Goal: Information Seeking & Learning: Check status

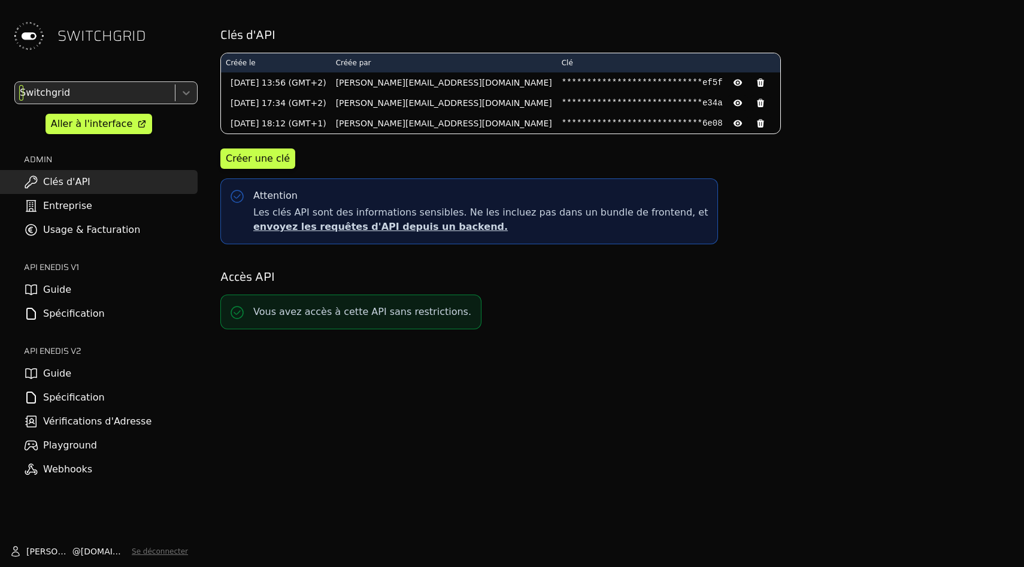
click at [129, 94] on div at bounding box center [93, 92] width 153 height 17
type input "*****"
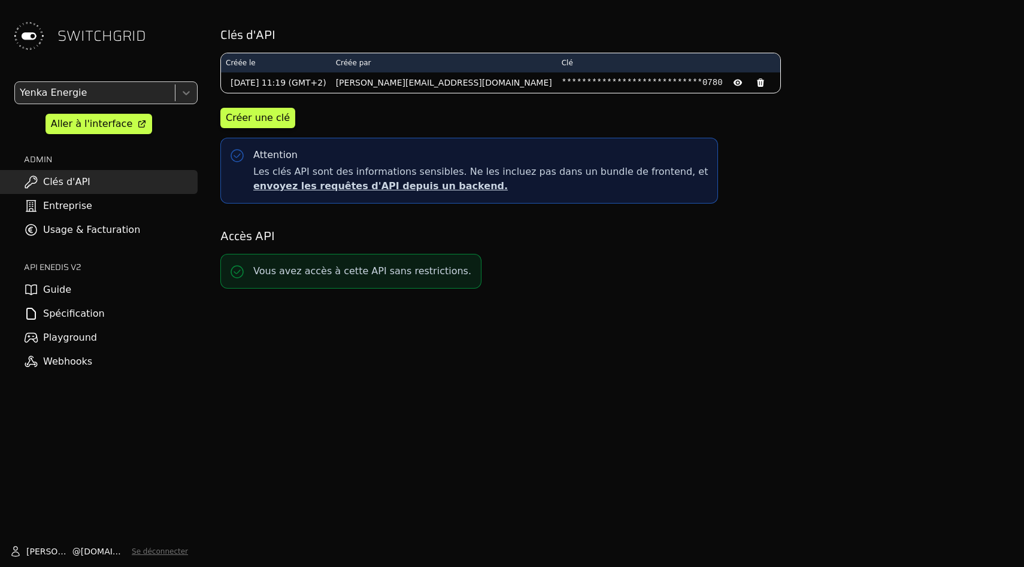
click at [83, 225] on link "Usage & Facturation" at bounding box center [99, 230] width 198 height 24
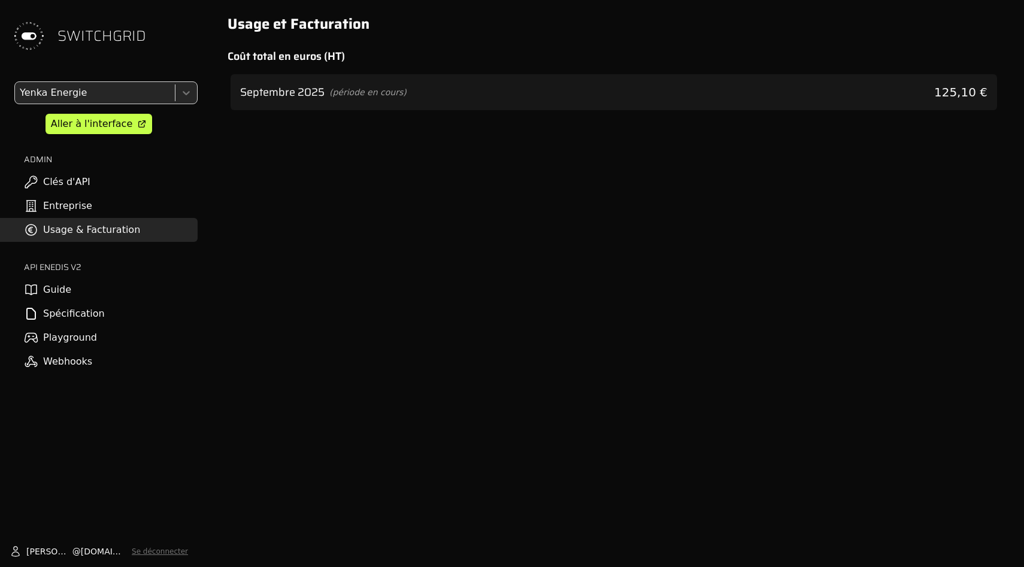
click at [379, 92] on span "(période en cours)" at bounding box center [367, 92] width 77 height 12
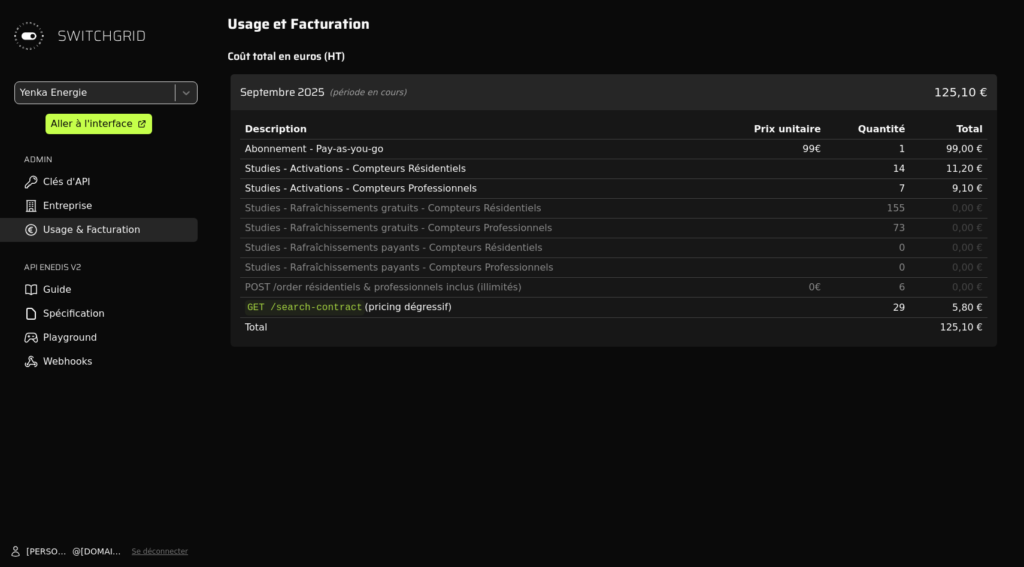
drag, startPoint x: 479, startPoint y: 314, endPoint x: 451, endPoint y: 147, distance: 168.8
click at [451, 147] on tbody "Abonnement - Pay-as-you-go 99 € 1 99,00 € Studies - Activations - Compteurs Rés…" at bounding box center [613, 239] width 747 height 198
click at [452, 513] on div "Usage et Facturation Coût total en euros (HT) Septembre 2025 (période en cours)…" at bounding box center [614, 283] width 820 height 567
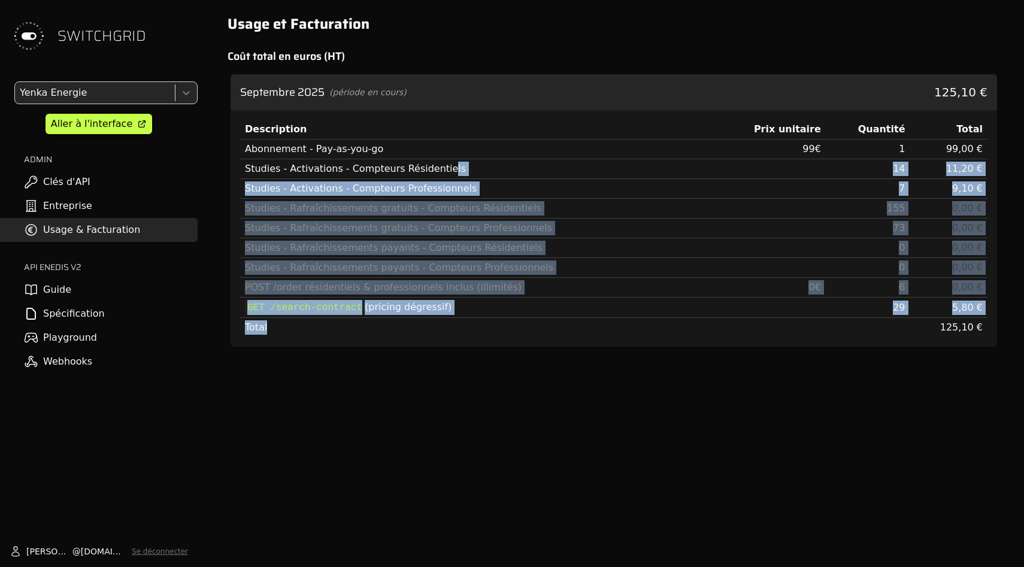
drag, startPoint x: 459, startPoint y: 329, endPoint x: 435, endPoint y: 128, distance: 202.6
click at [435, 136] on table "Description Prix unitaire Quantité Total Abonnement - Pay-as-you-go 99 € 1 99,0…" at bounding box center [613, 228] width 747 height 217
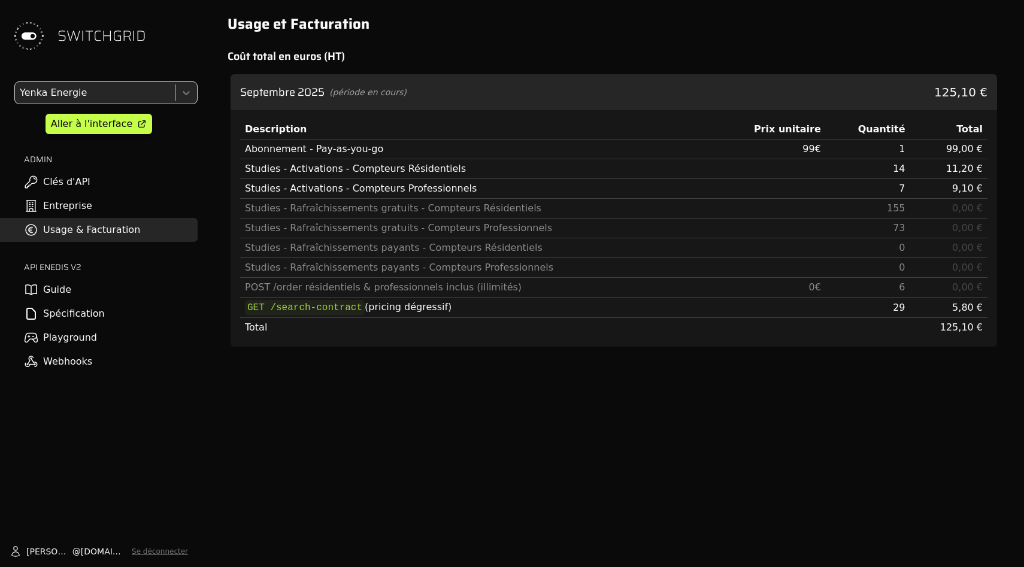
click at [437, 386] on div "Usage et Facturation Coût total en euros (HT) Septembre 2025 (période en cours)…" at bounding box center [614, 283] width 820 height 567
